Goal: Transaction & Acquisition: Purchase product/service

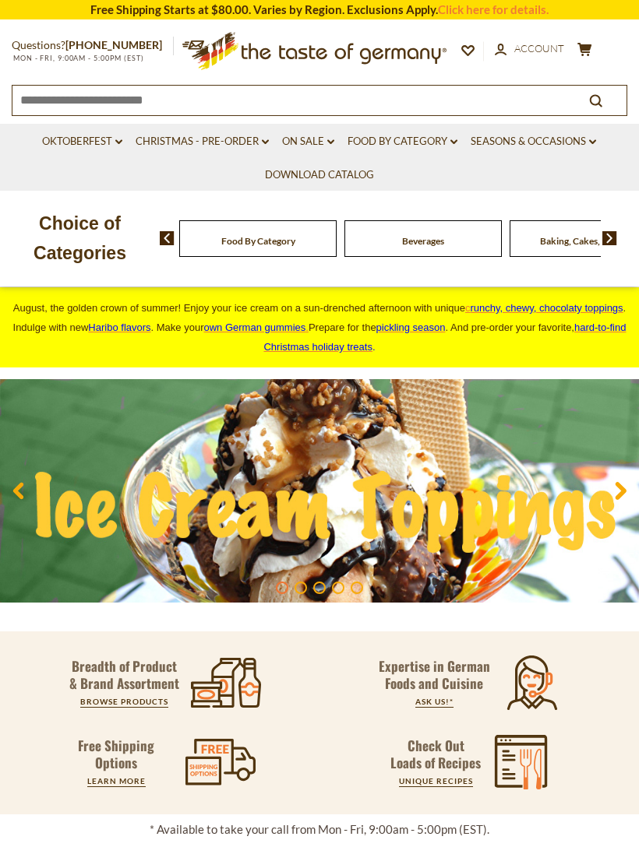
click at [69, 146] on link "Oktoberfest dropdown_arrow" at bounding box center [82, 141] width 80 height 17
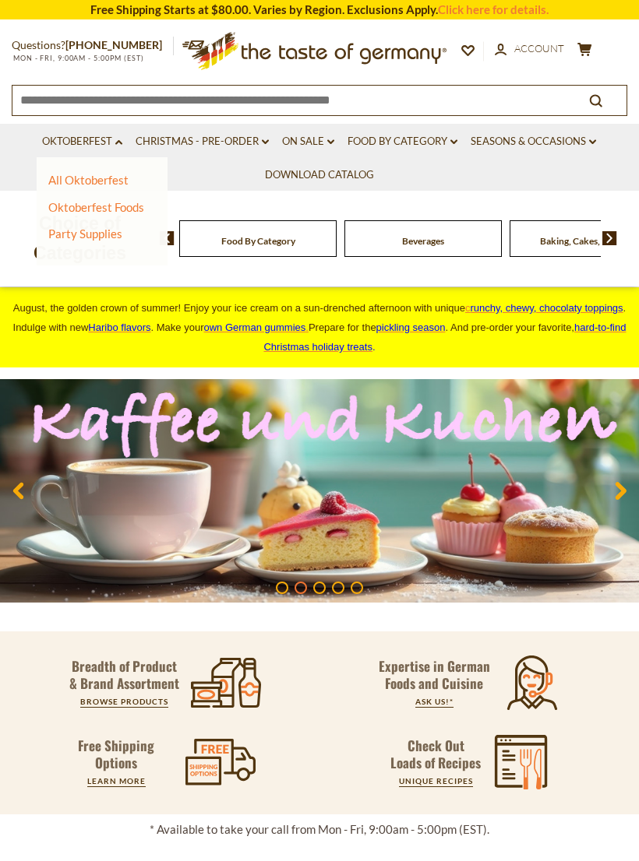
click at [61, 178] on link "All Oktoberfest" at bounding box center [88, 180] width 80 height 14
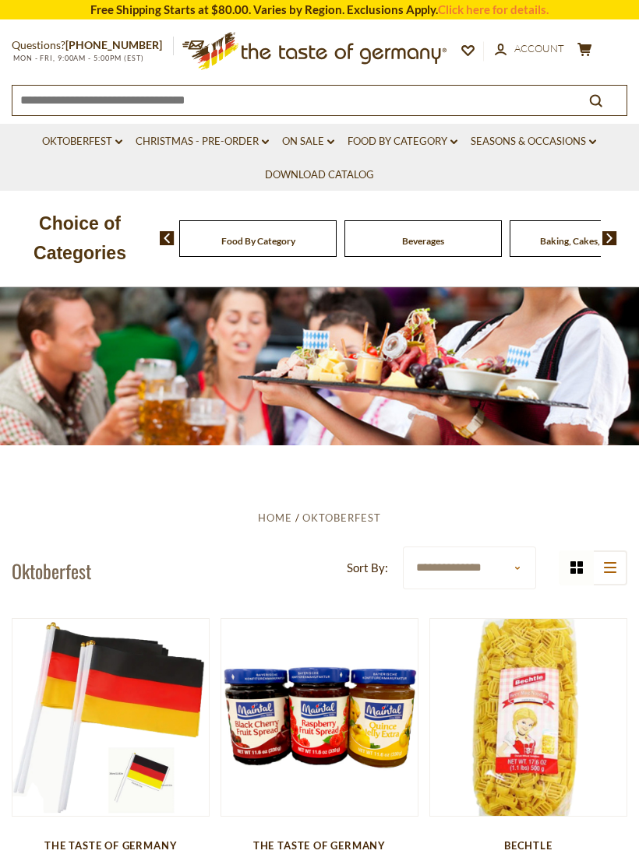
click at [69, 149] on link "Oktoberfest dropdown_arrow" at bounding box center [82, 141] width 80 height 17
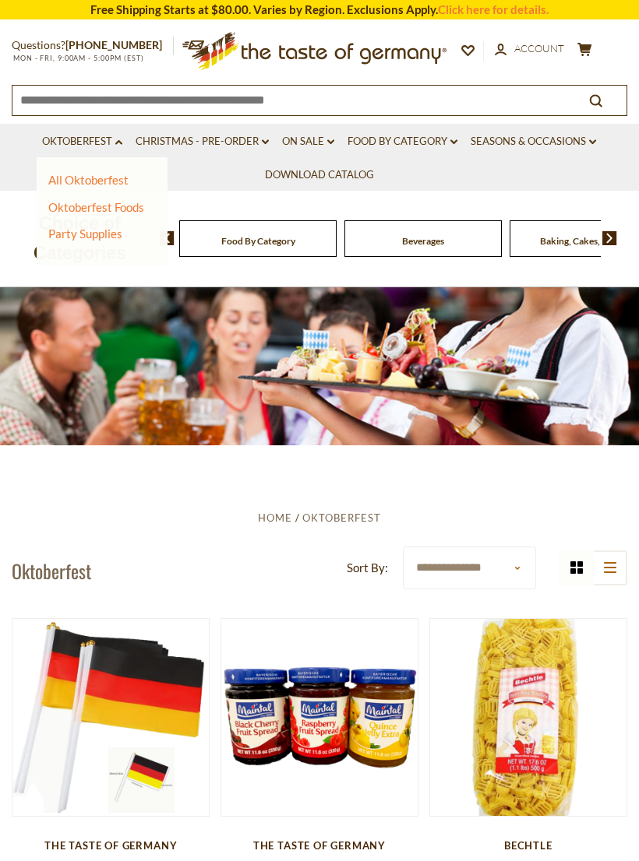
click at [58, 200] on link "Oktoberfest Foods" at bounding box center [96, 207] width 96 height 14
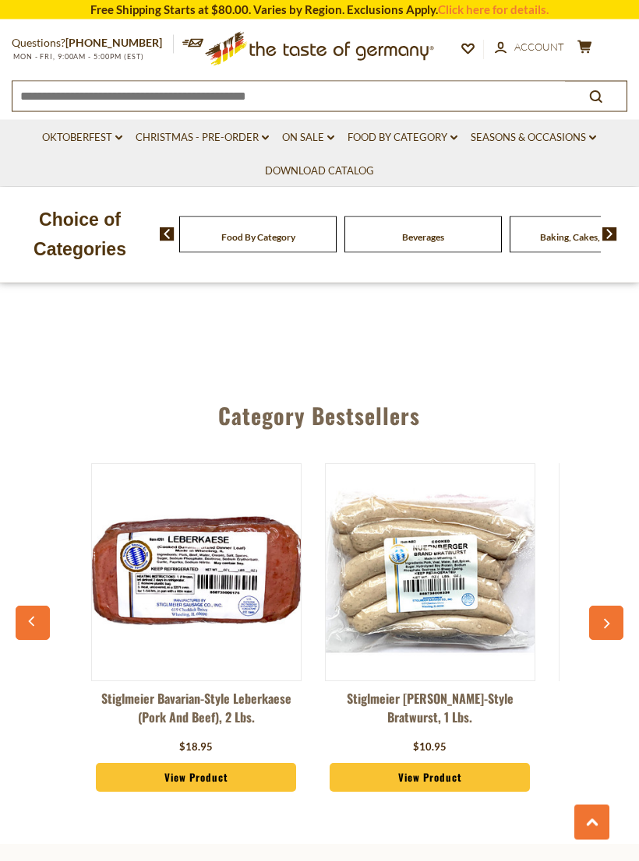
scroll to position [3394, 0]
click at [611, 618] on icon "button" at bounding box center [606, 623] width 10 height 11
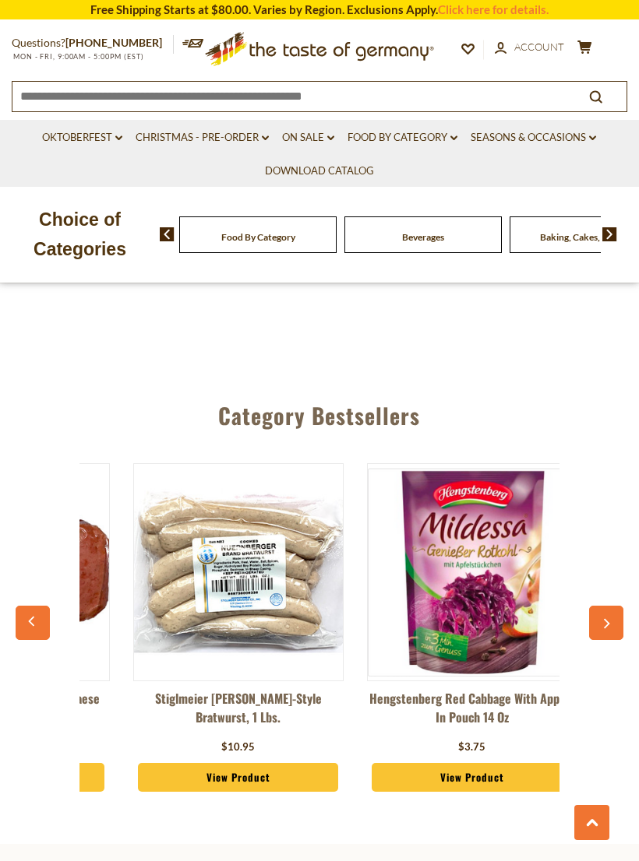
scroll to position [0, 234]
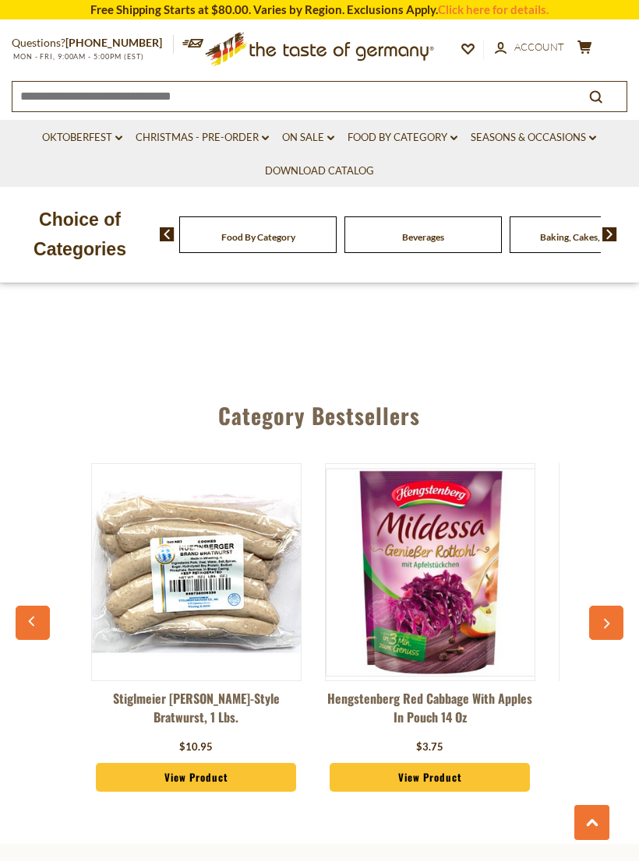
click at [614, 606] on button "button" at bounding box center [606, 623] width 34 height 34
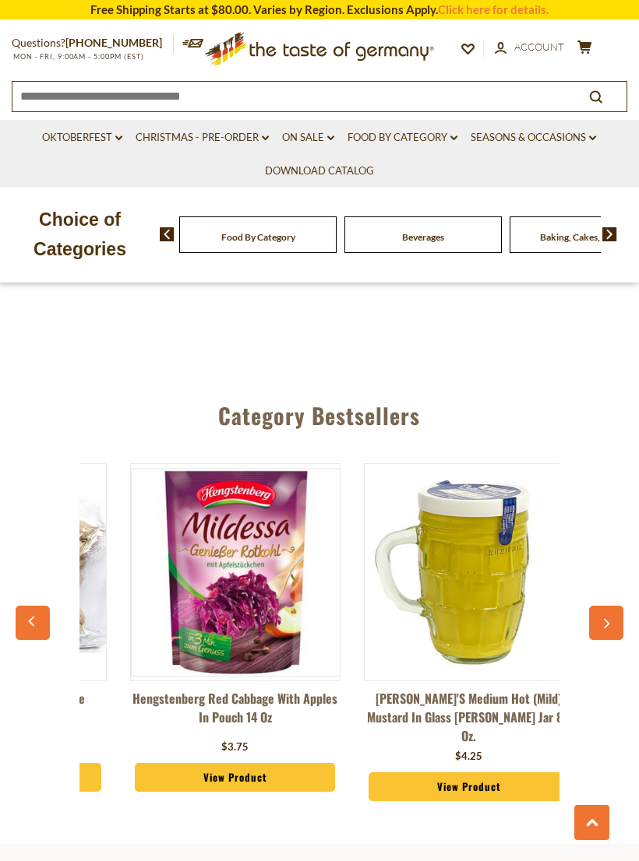
scroll to position [0, 467]
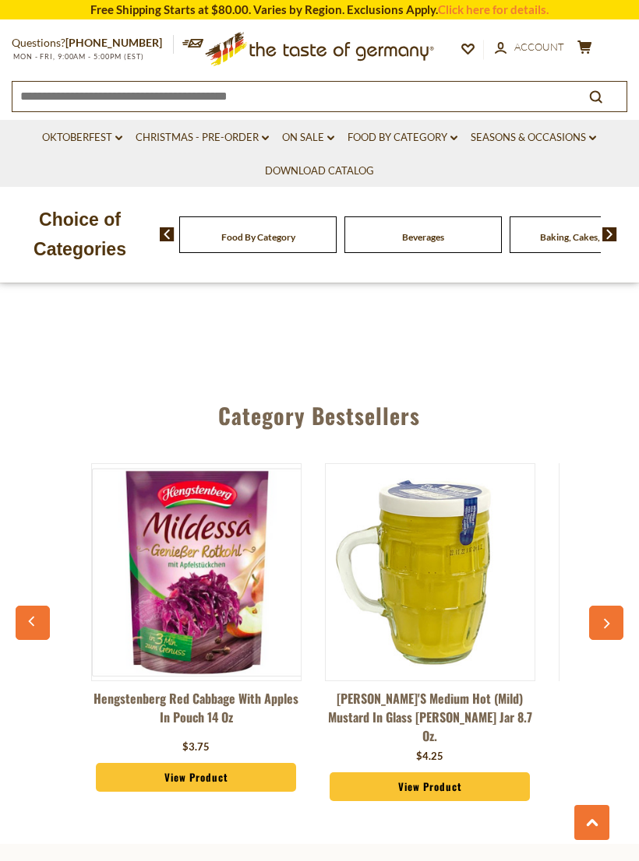
click at [618, 606] on button "button" at bounding box center [606, 623] width 34 height 34
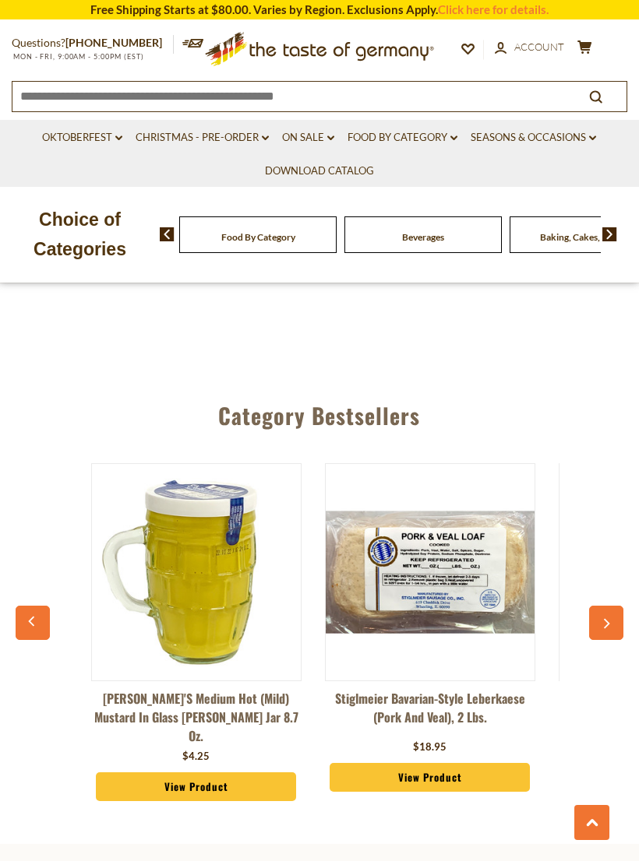
click at [620, 606] on button "button" at bounding box center [606, 623] width 34 height 34
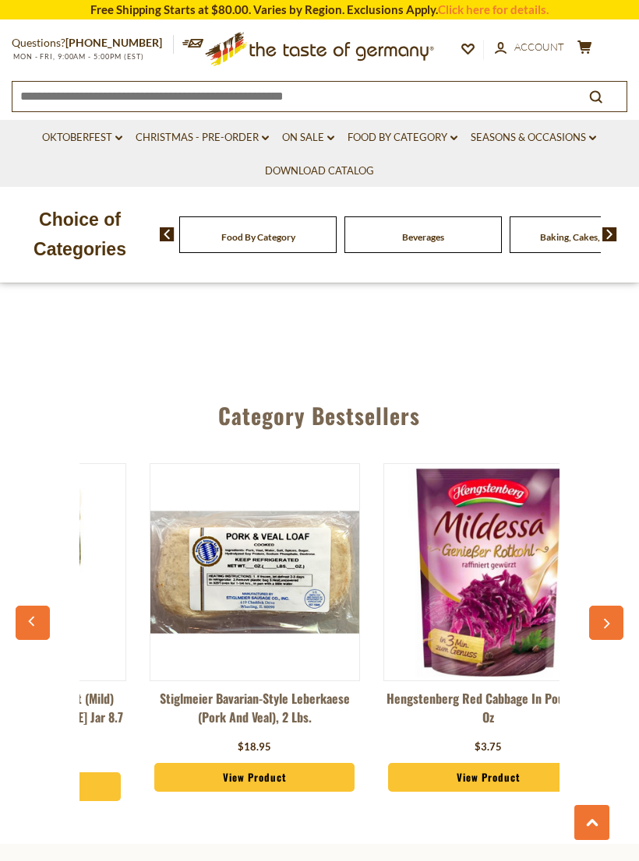
scroll to position [0, 935]
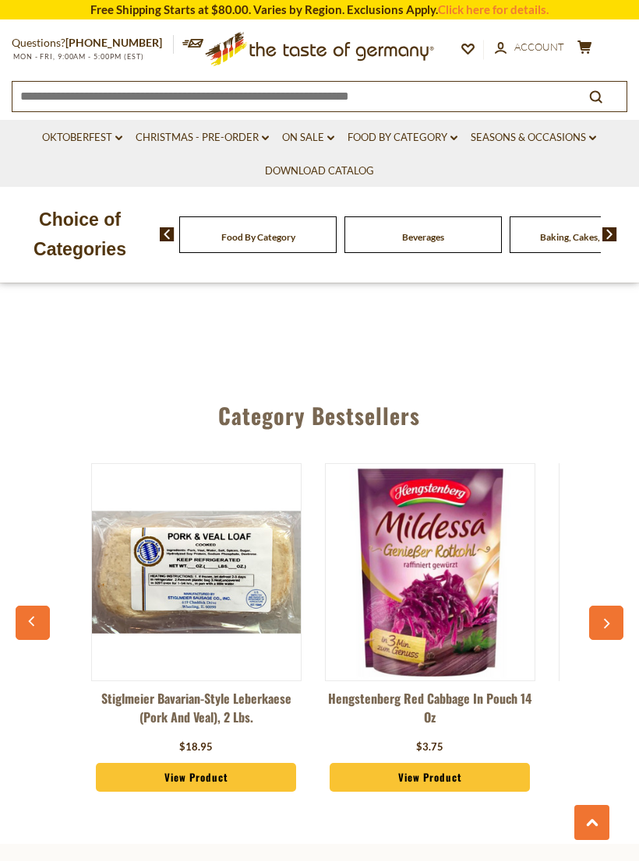
click at [619, 606] on button "button" at bounding box center [606, 623] width 34 height 34
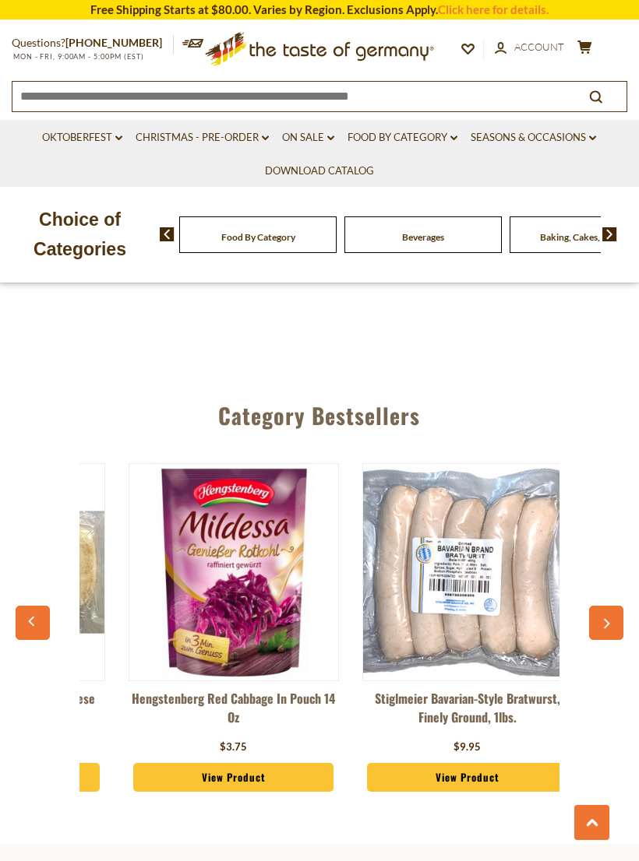
scroll to position [0, 1168]
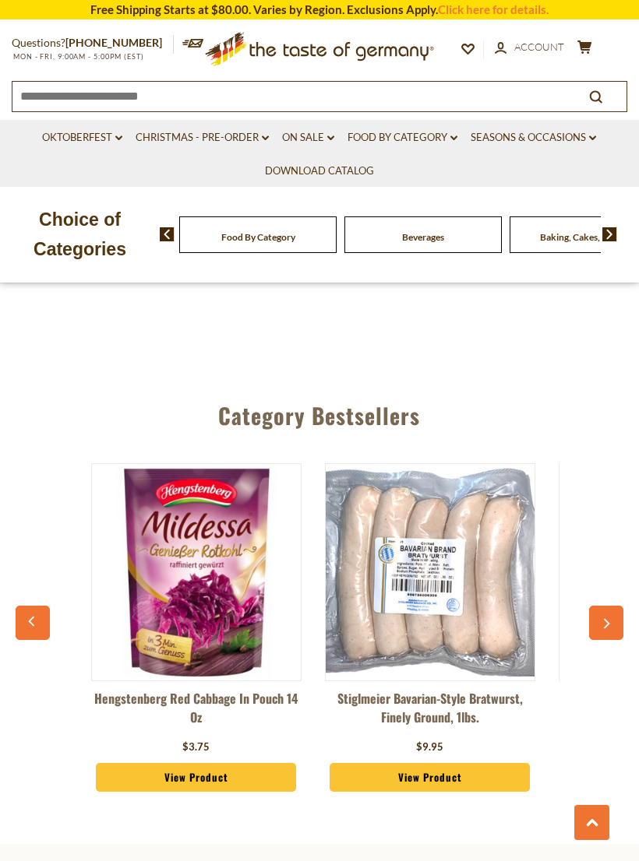
click at [617, 606] on button "button" at bounding box center [606, 623] width 34 height 34
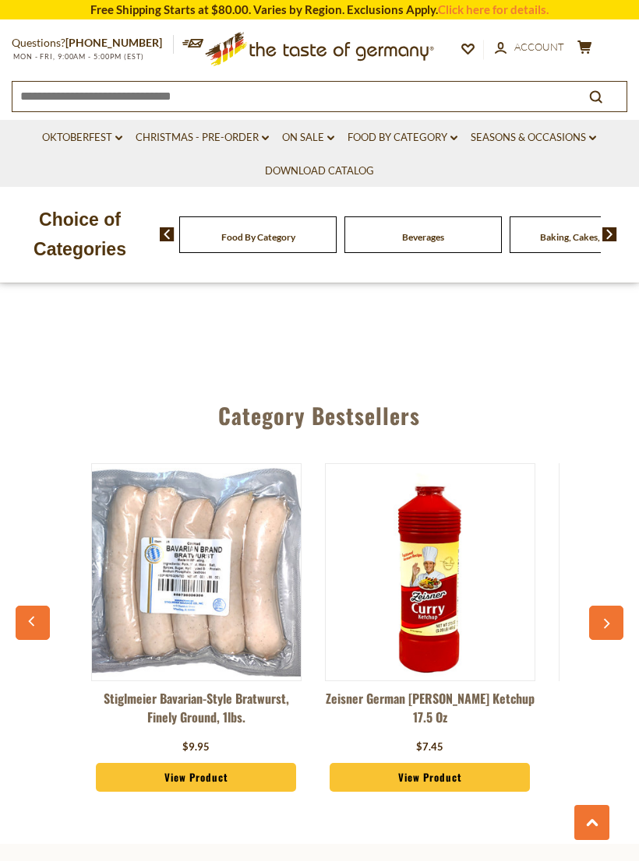
click at [617, 606] on button "button" at bounding box center [606, 623] width 34 height 34
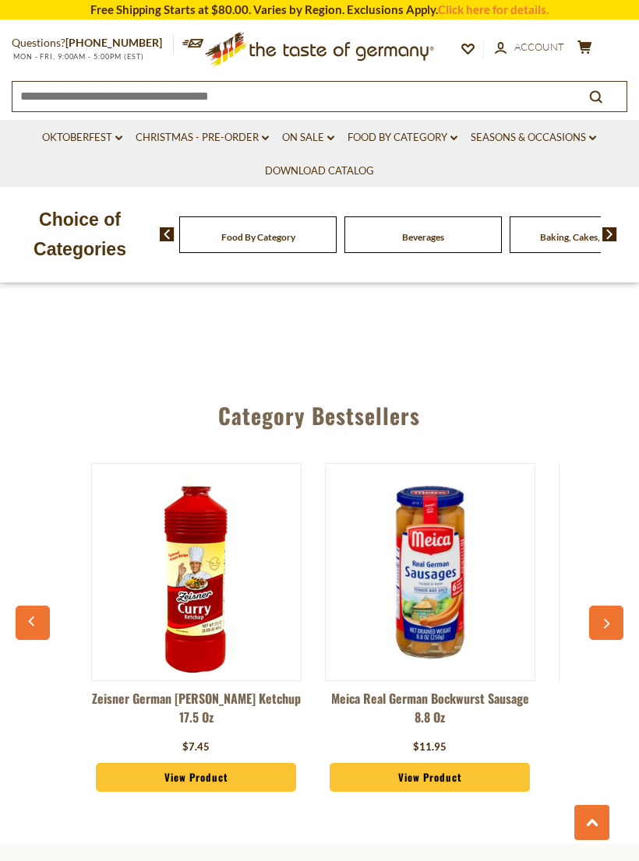
click at [618, 606] on button "button" at bounding box center [606, 623] width 34 height 34
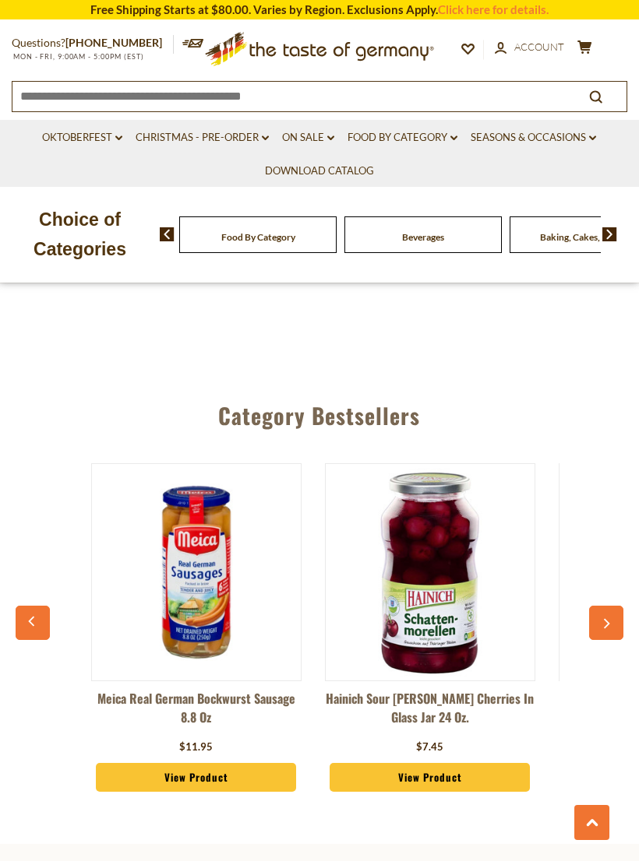
click at [620, 606] on button "button" at bounding box center [606, 623] width 34 height 34
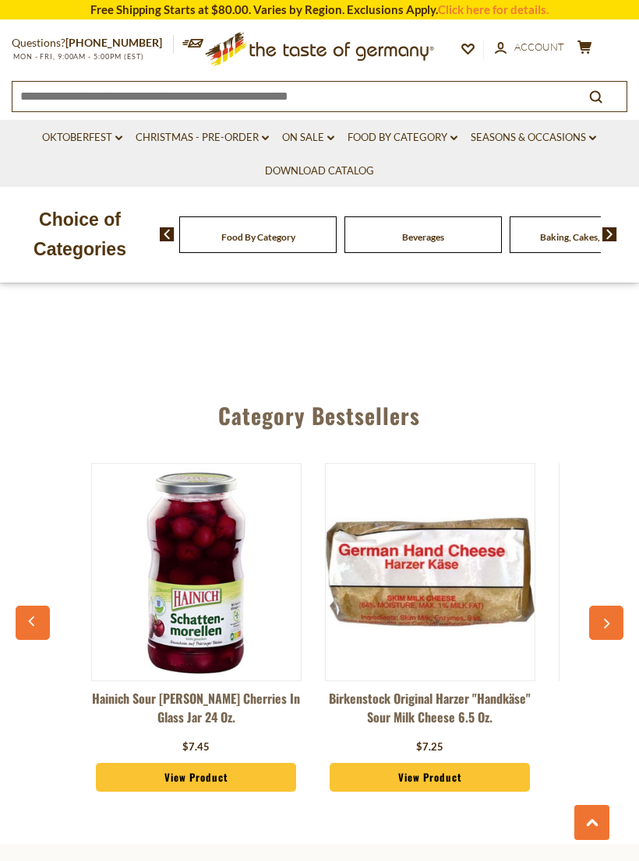
click at [619, 606] on button "button" at bounding box center [606, 623] width 34 height 34
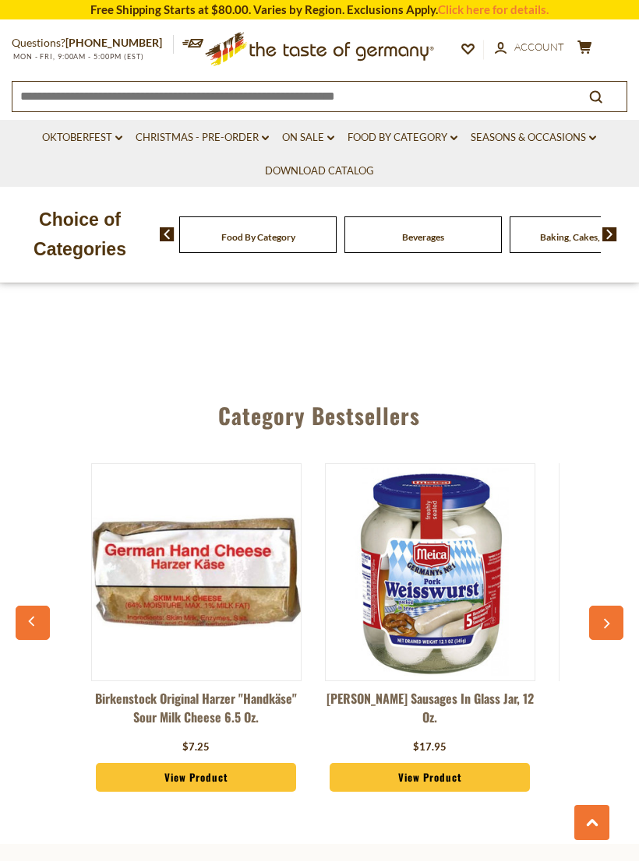
click at [618, 606] on button "button" at bounding box center [606, 623] width 34 height 34
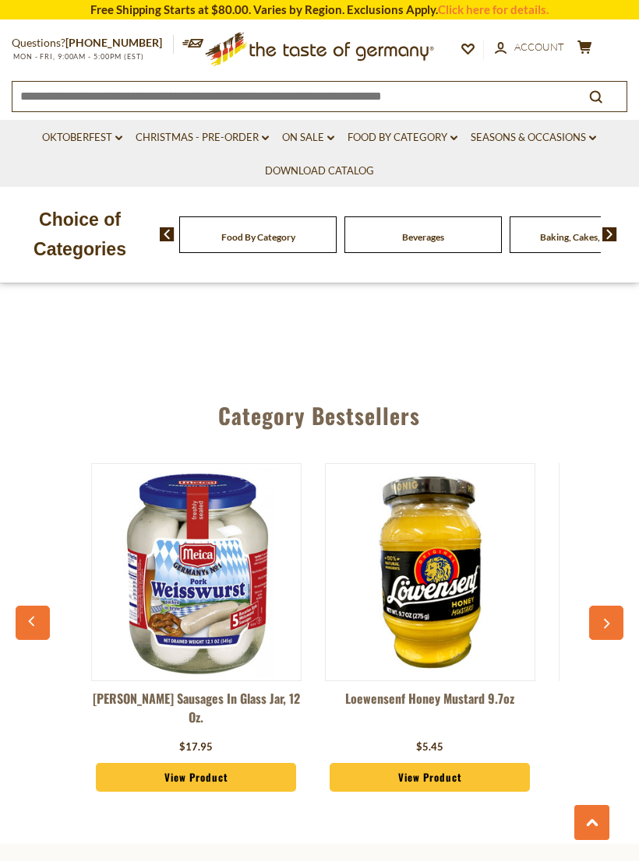
click at [618, 606] on button "button" at bounding box center [606, 623] width 34 height 34
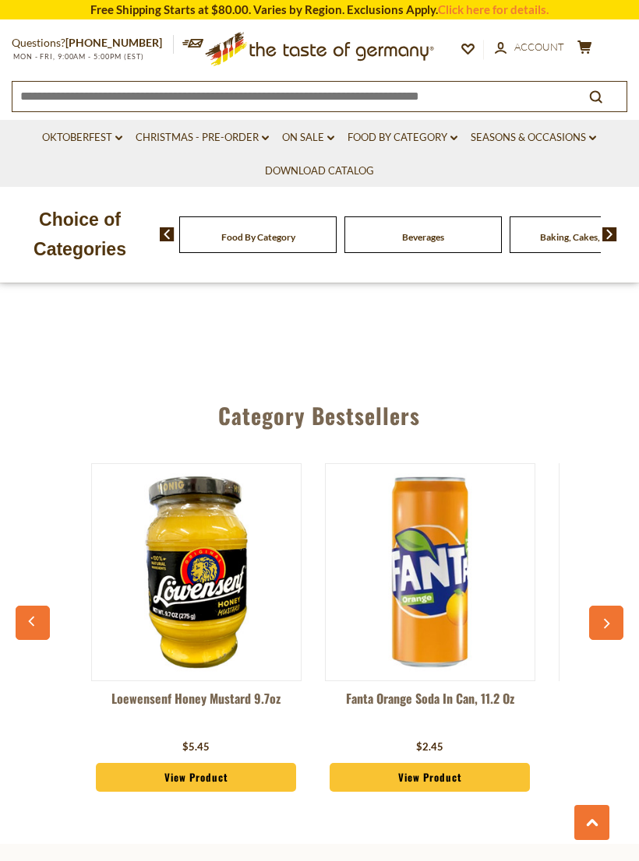
click at [617, 606] on button "button" at bounding box center [606, 623] width 34 height 34
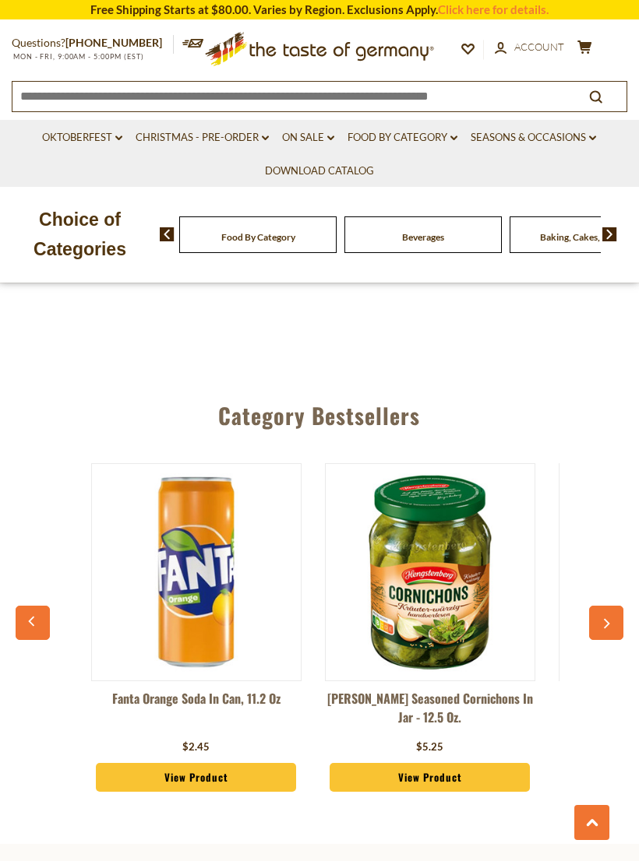
click at [617, 606] on button "button" at bounding box center [606, 623] width 34 height 34
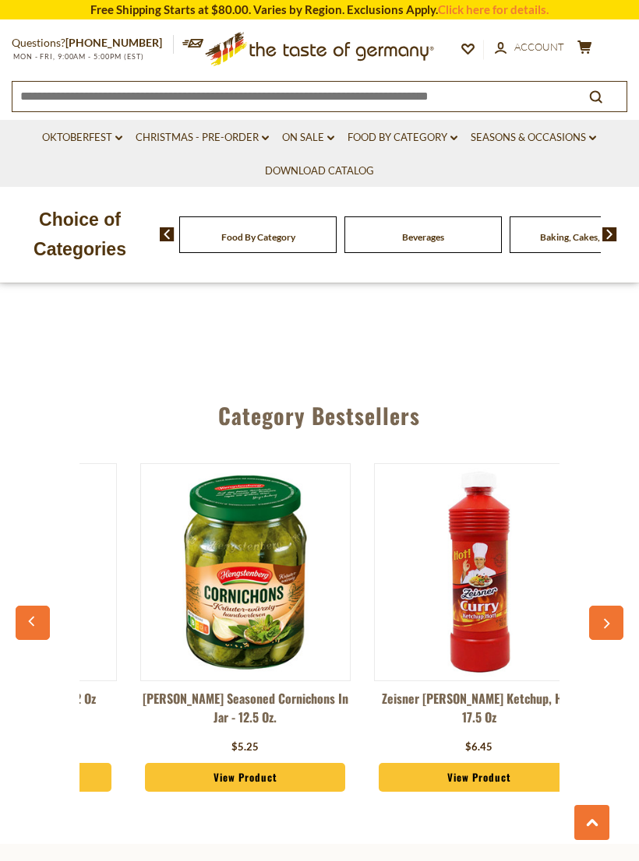
scroll to position [0, 3258]
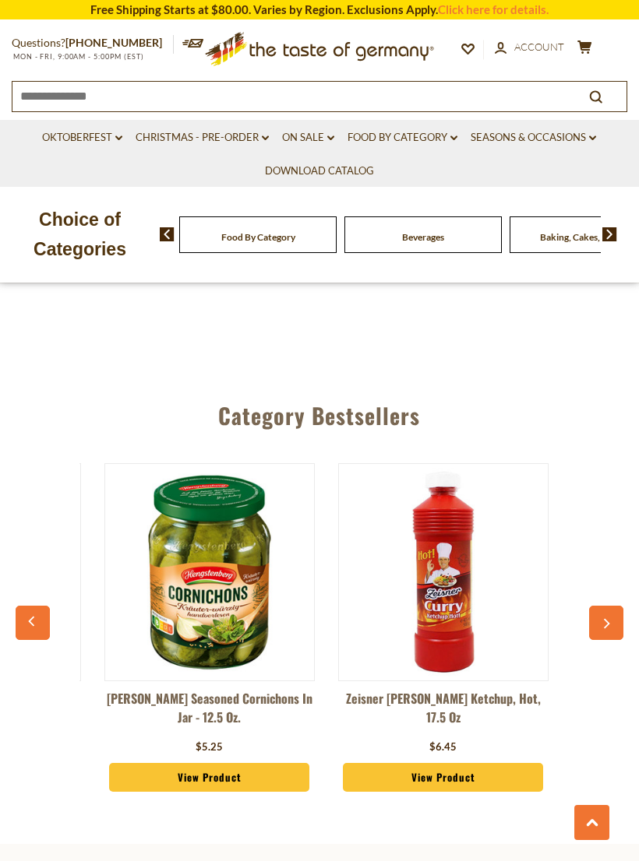
click at [618, 606] on button "button" at bounding box center [606, 623] width 34 height 34
click at [610, 618] on icon "button" at bounding box center [606, 623] width 10 height 11
click at [608, 618] on icon "button" at bounding box center [606, 623] width 10 height 11
click at [610, 618] on icon "button" at bounding box center [606, 623] width 10 height 11
click at [618, 606] on button "button" at bounding box center [606, 623] width 34 height 34
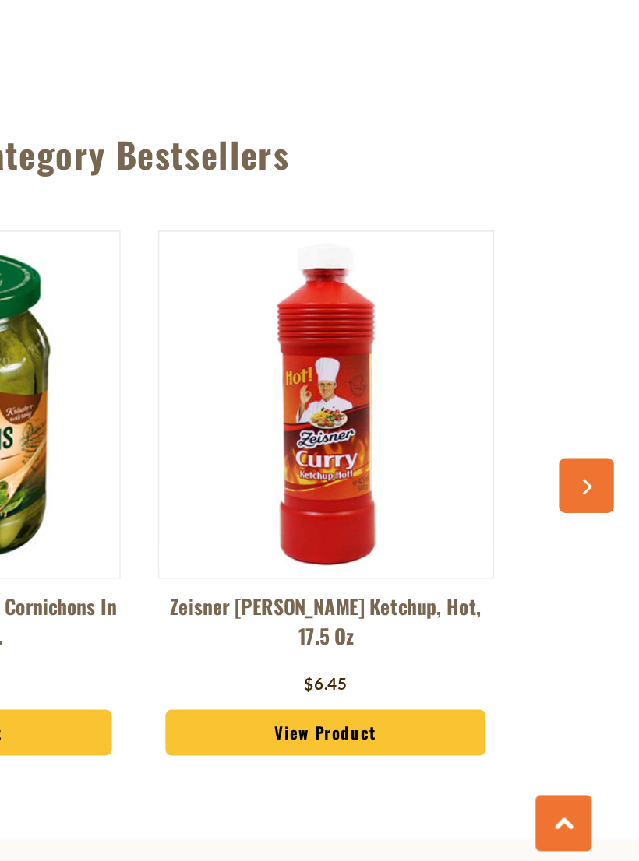
click at [574, 805] on button at bounding box center [591, 822] width 35 height 35
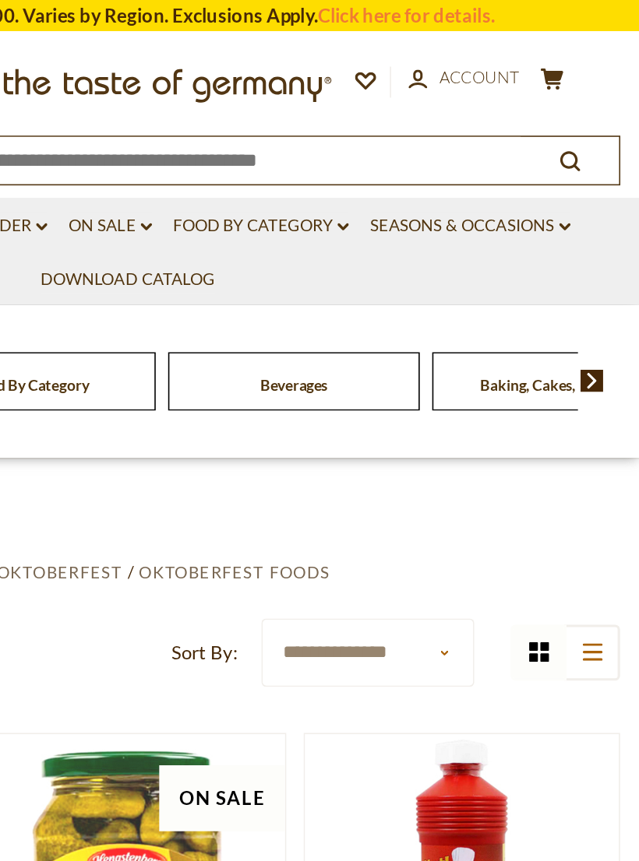
scroll to position [5, 0]
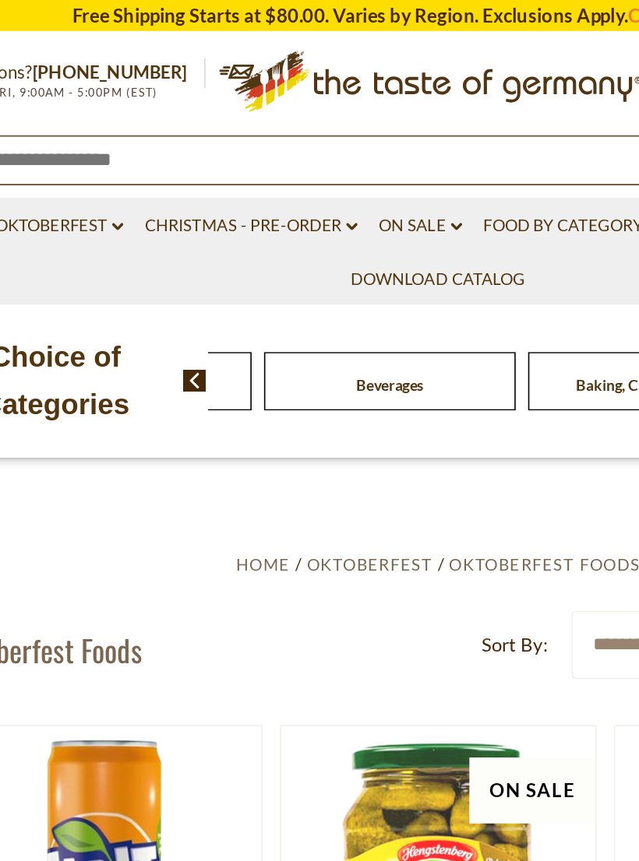
click at [156, 241] on span "Food By Category" at bounding box center [124, 241] width 74 height 12
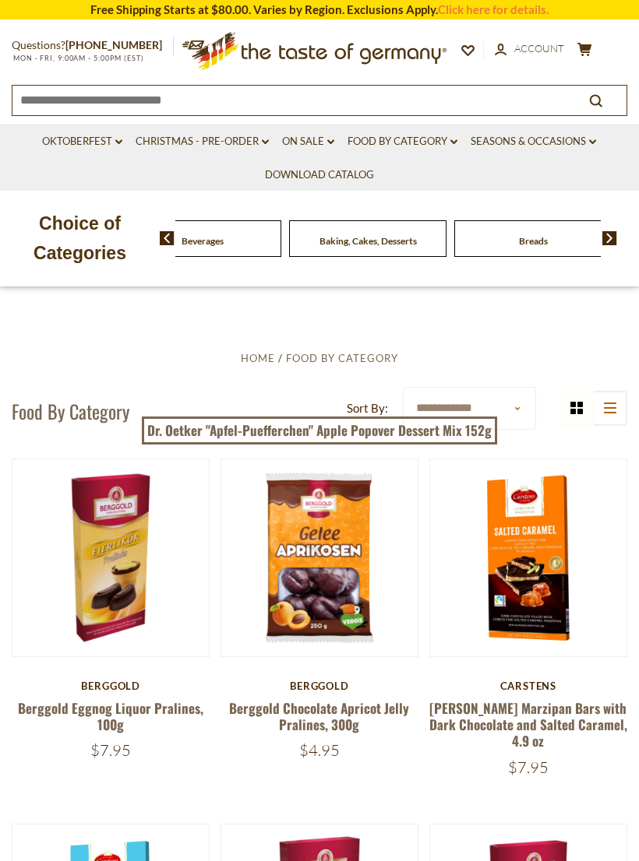
click at [116, 239] on div "Food By Category" at bounding box center [37, 238] width 157 height 37
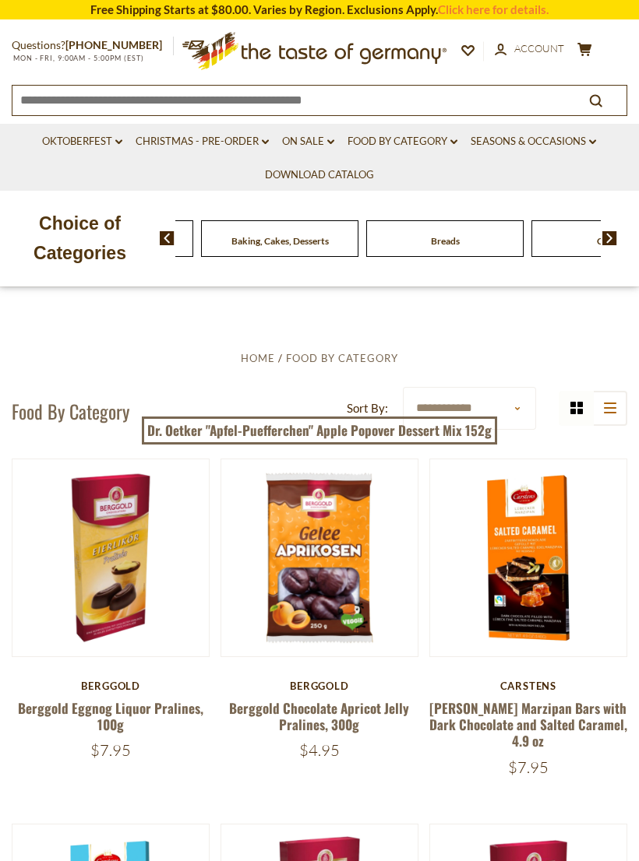
click at [614, 231] on img at bounding box center [609, 238] width 15 height 14
click at [603, 239] on img at bounding box center [609, 238] width 15 height 14
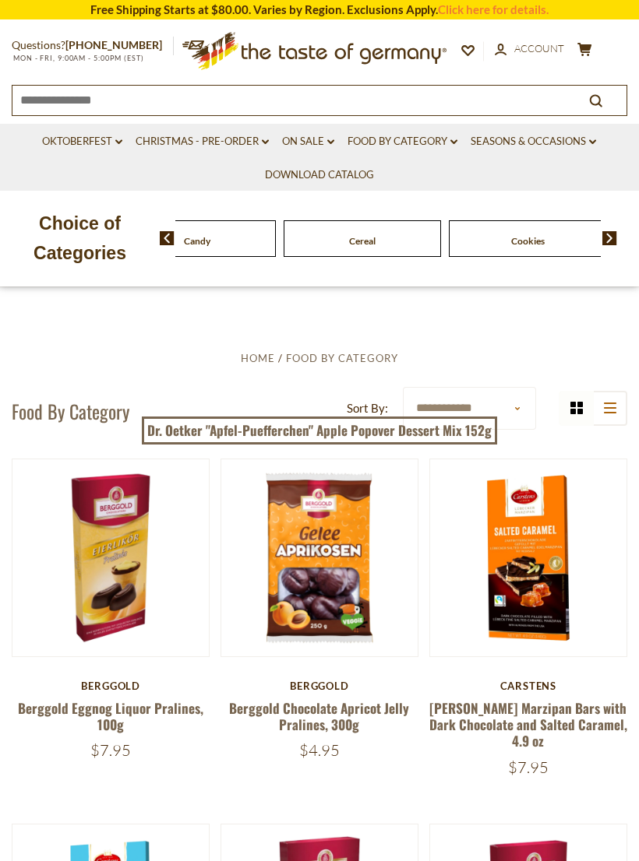
click at [613, 233] on img at bounding box center [609, 238] width 15 height 14
click at [615, 233] on img at bounding box center [609, 238] width 15 height 14
click at [616, 231] on img at bounding box center [609, 238] width 15 height 14
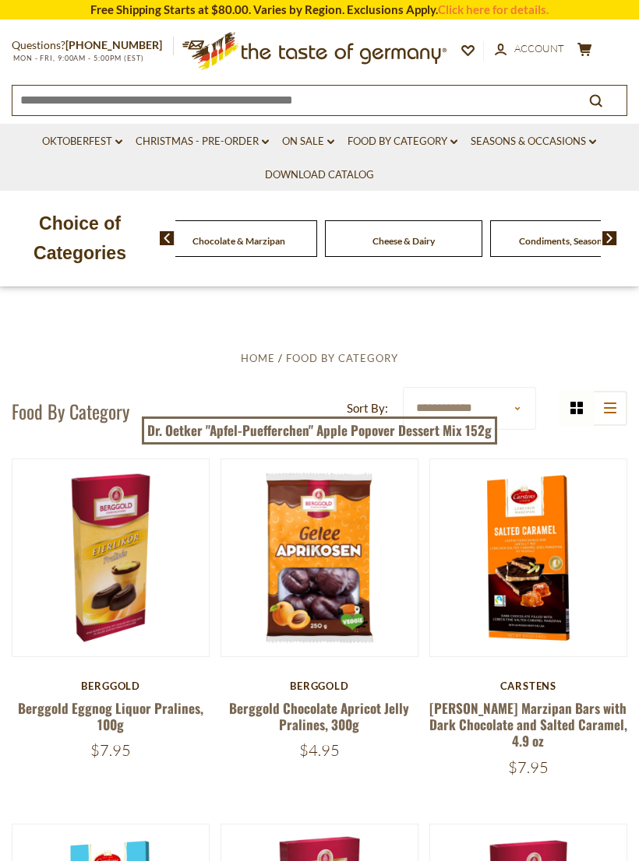
click at [606, 233] on img at bounding box center [609, 238] width 15 height 14
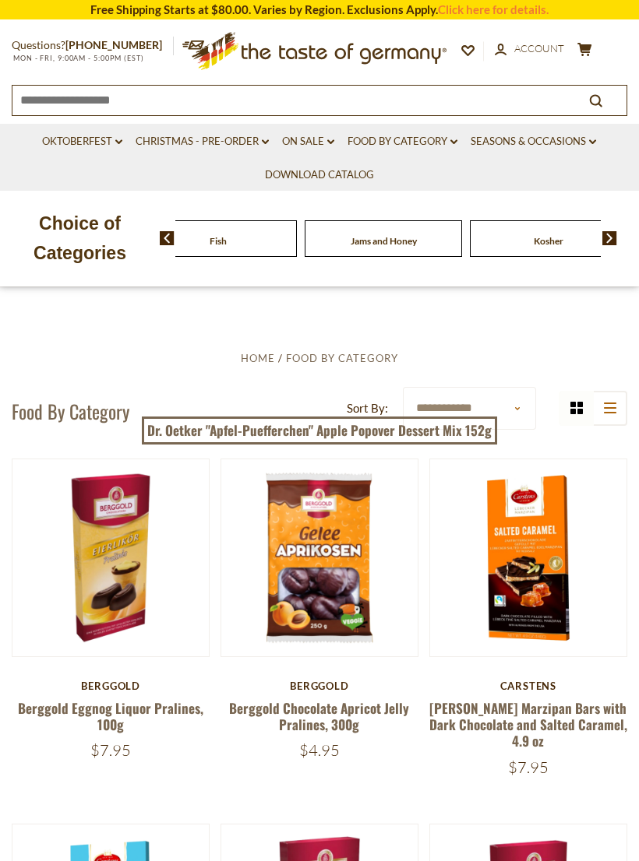
click at [164, 244] on img at bounding box center [167, 238] width 15 height 14
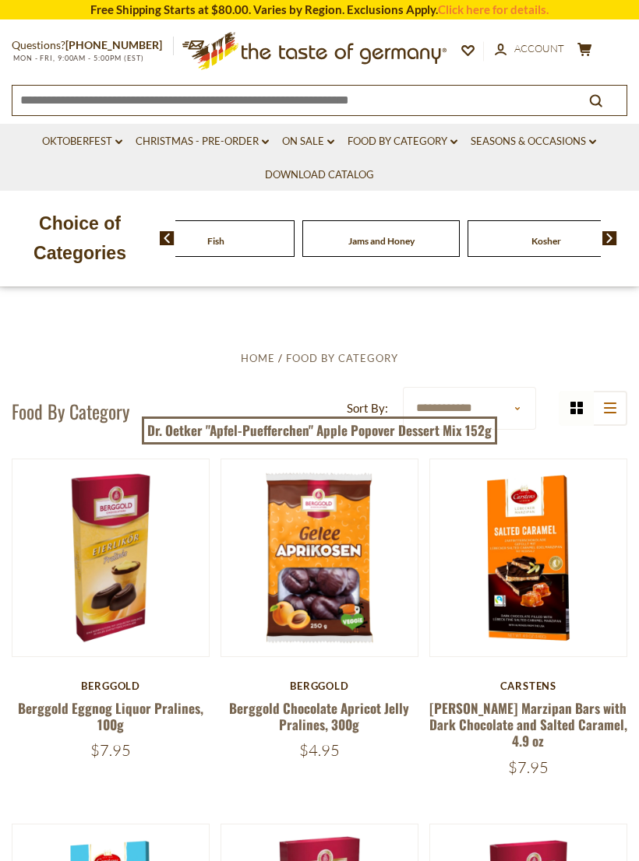
click at [514, 406] on select "**********" at bounding box center [469, 408] width 133 height 43
click at [448, 137] on link "Food By Category dropdown_arrow" at bounding box center [402, 141] width 110 height 17
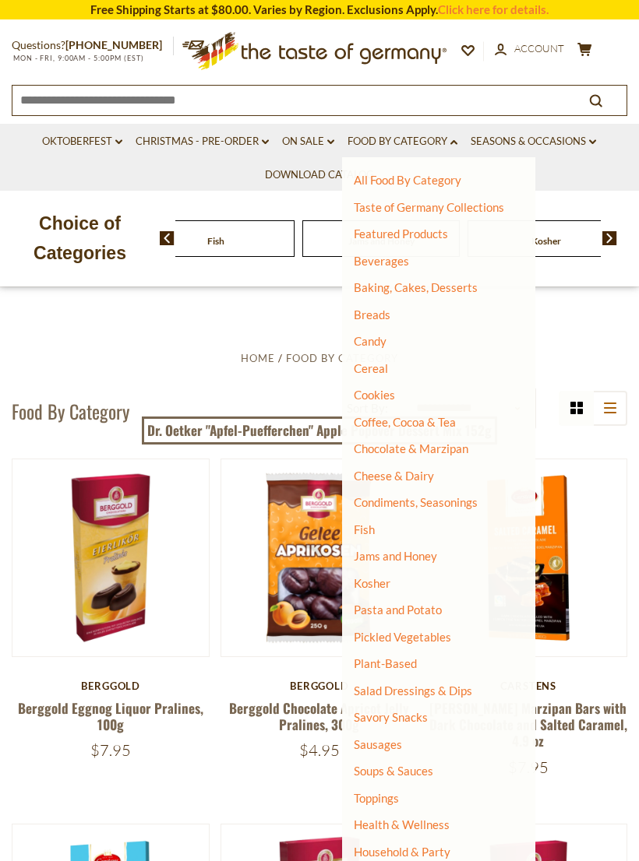
click at [468, 499] on link "Condiments, Seasonings" at bounding box center [416, 502] width 124 height 14
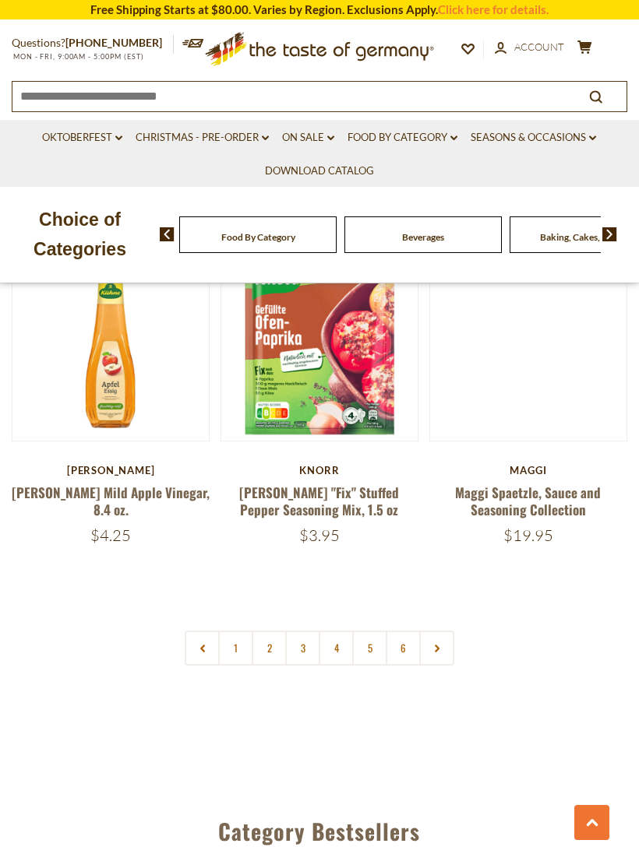
scroll to position [4283, 0]
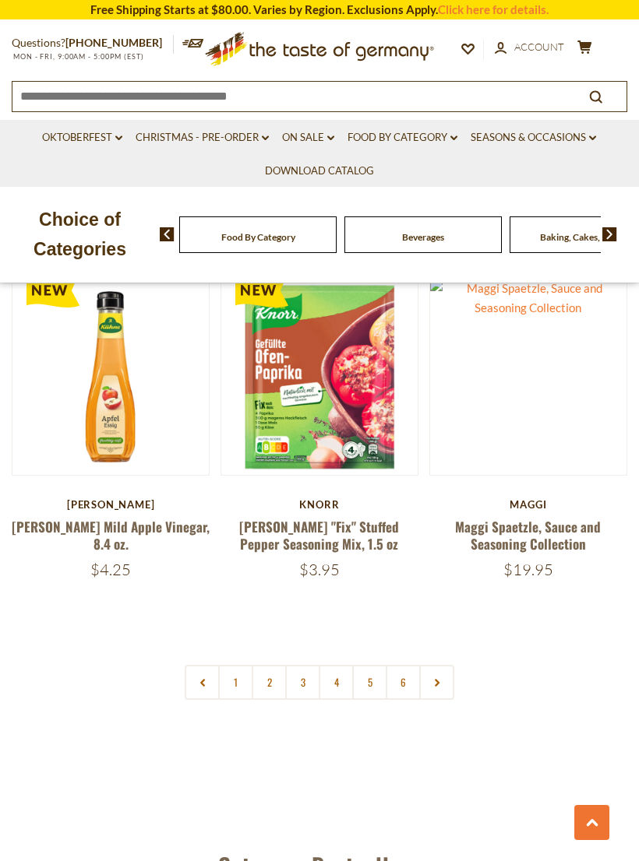
click at [444, 665] on link at bounding box center [436, 682] width 35 height 35
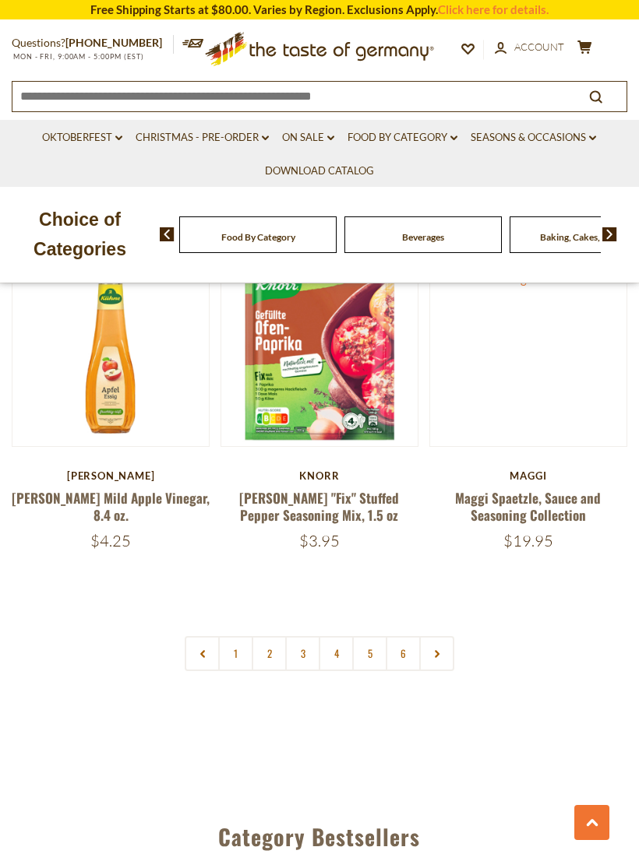
click at [266, 636] on link "2" at bounding box center [269, 653] width 35 height 35
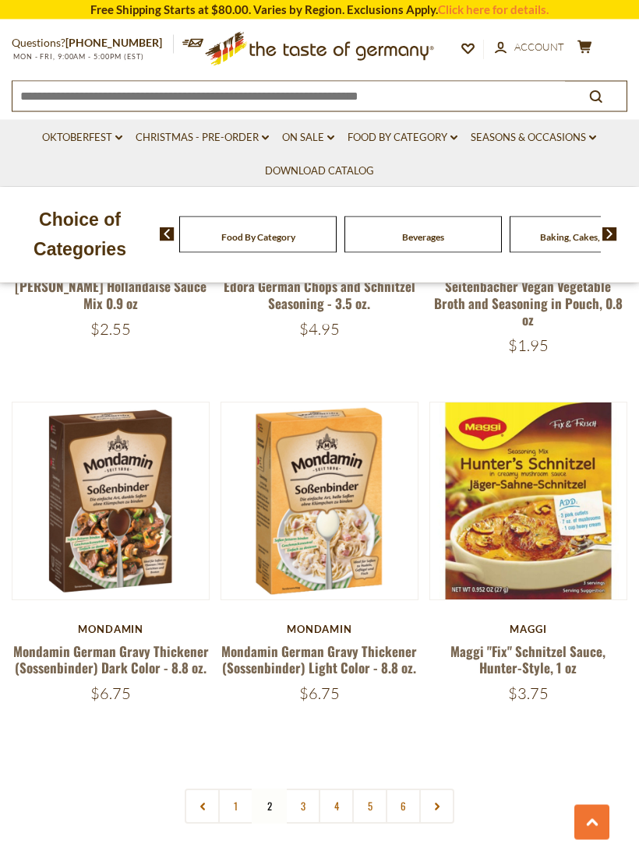
scroll to position [4149, 0]
click at [304, 789] on link "3" at bounding box center [302, 806] width 35 height 35
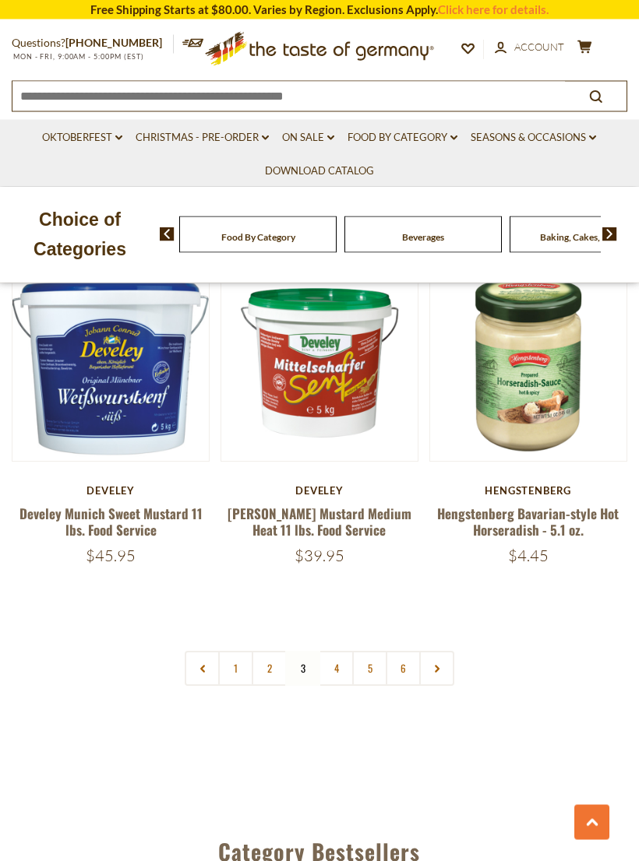
scroll to position [4251, 0]
click at [343, 651] on link "4" at bounding box center [336, 668] width 35 height 35
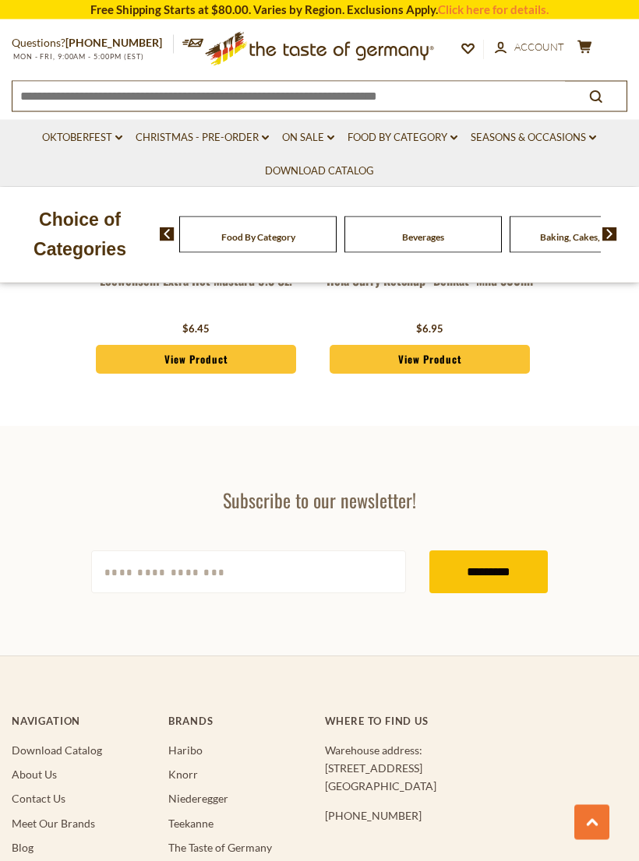
scroll to position [5125, 0]
